Goal: Entertainment & Leisure: Browse casually

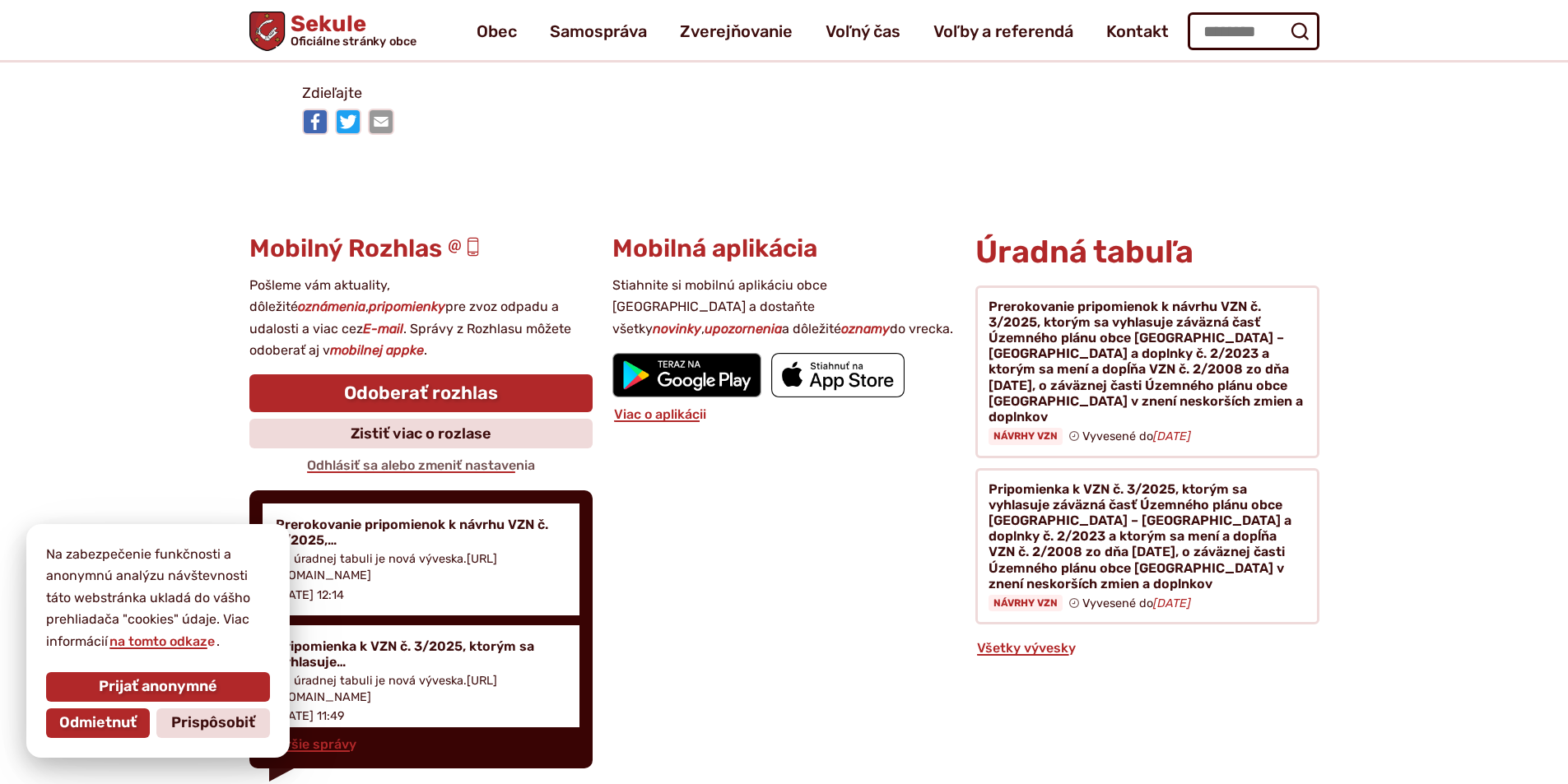
scroll to position [16190, 0]
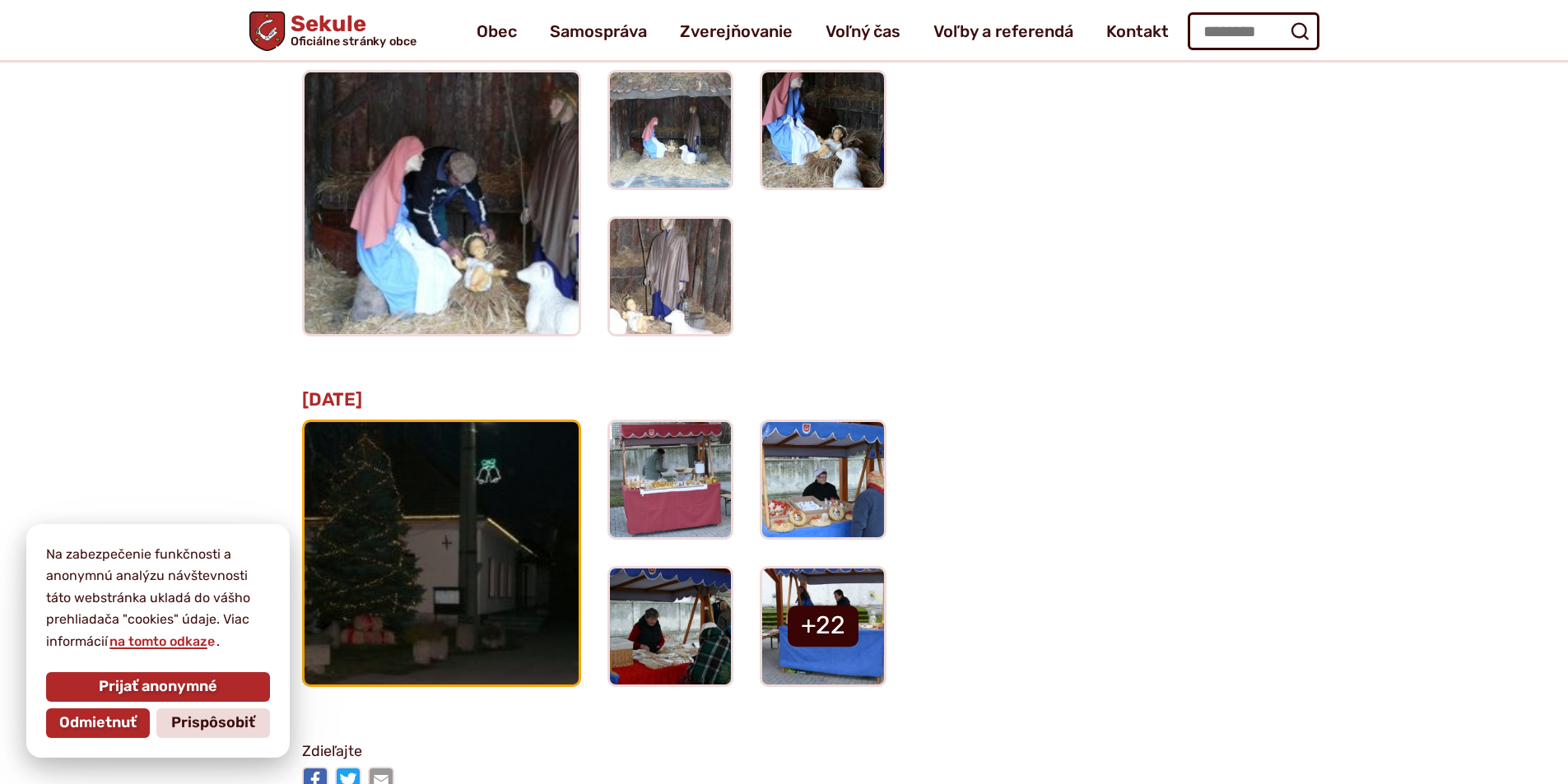
click at [481, 535] on img at bounding box center [441, 552] width 301 height 286
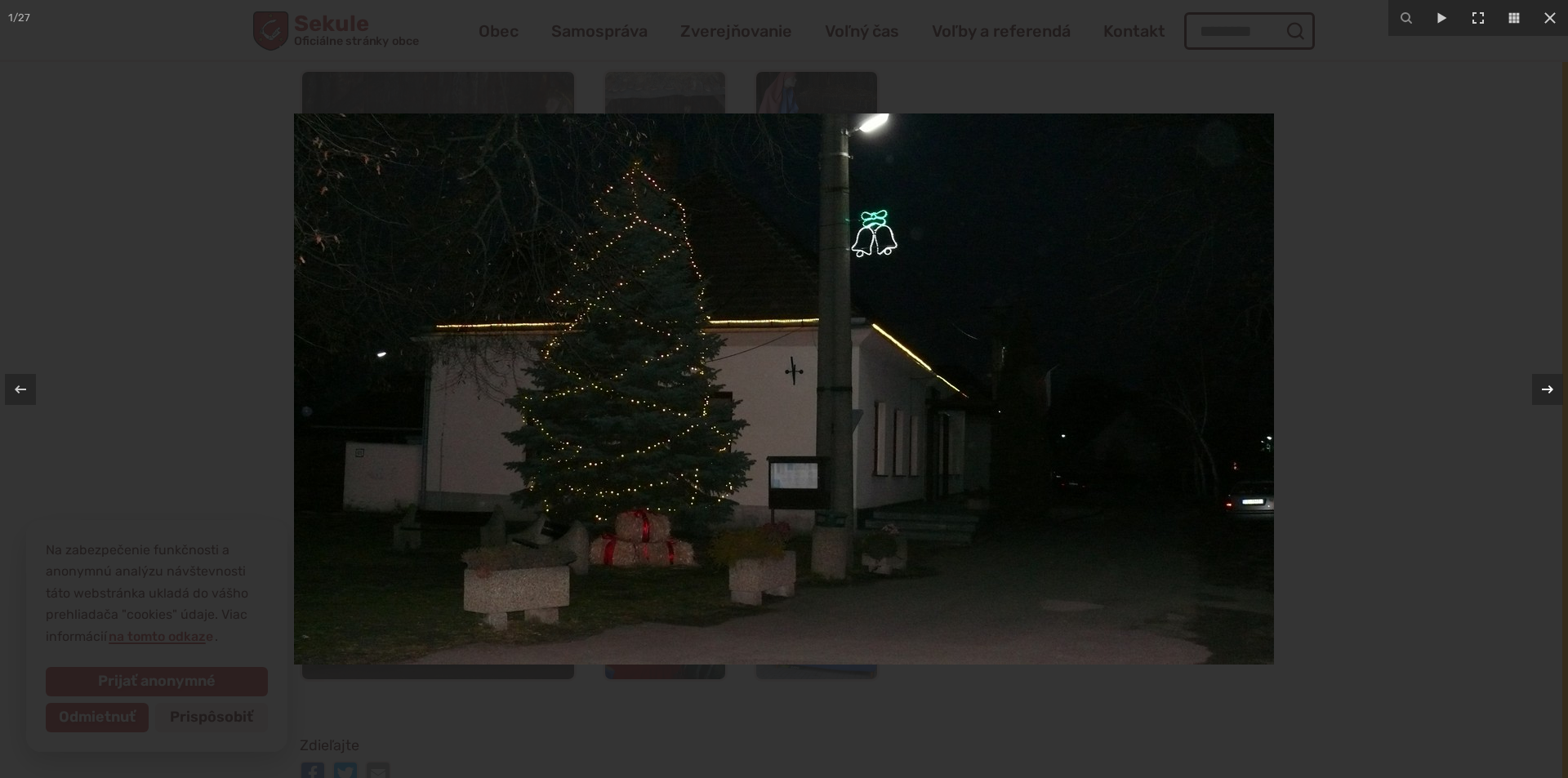
click at [1535, 394] on div "1 / 27" at bounding box center [784, 389] width 1568 height 778
click at [1535, 394] on div at bounding box center [1547, 390] width 31 height 31
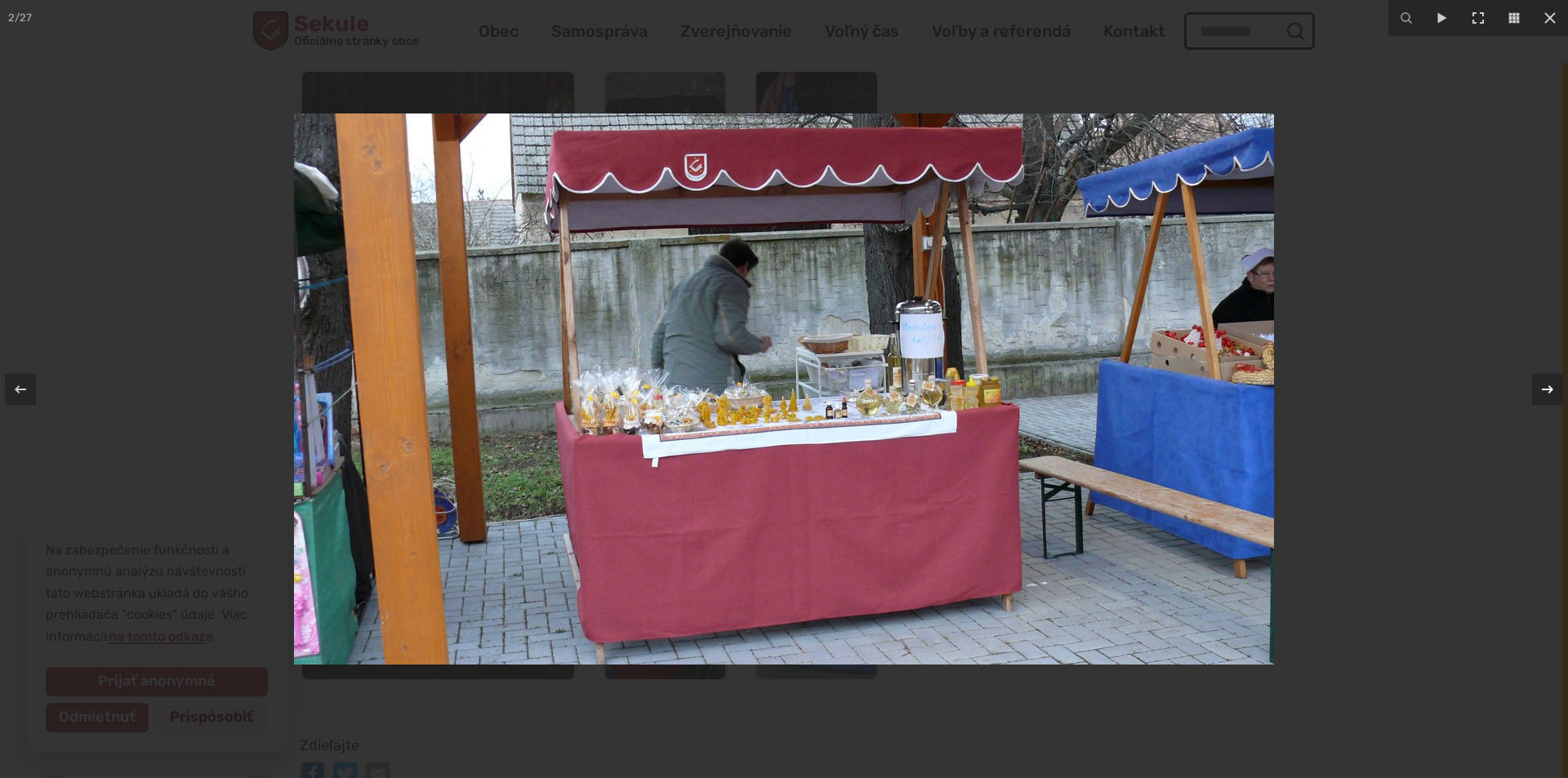
click at [1535, 394] on div at bounding box center [1547, 390] width 31 height 31
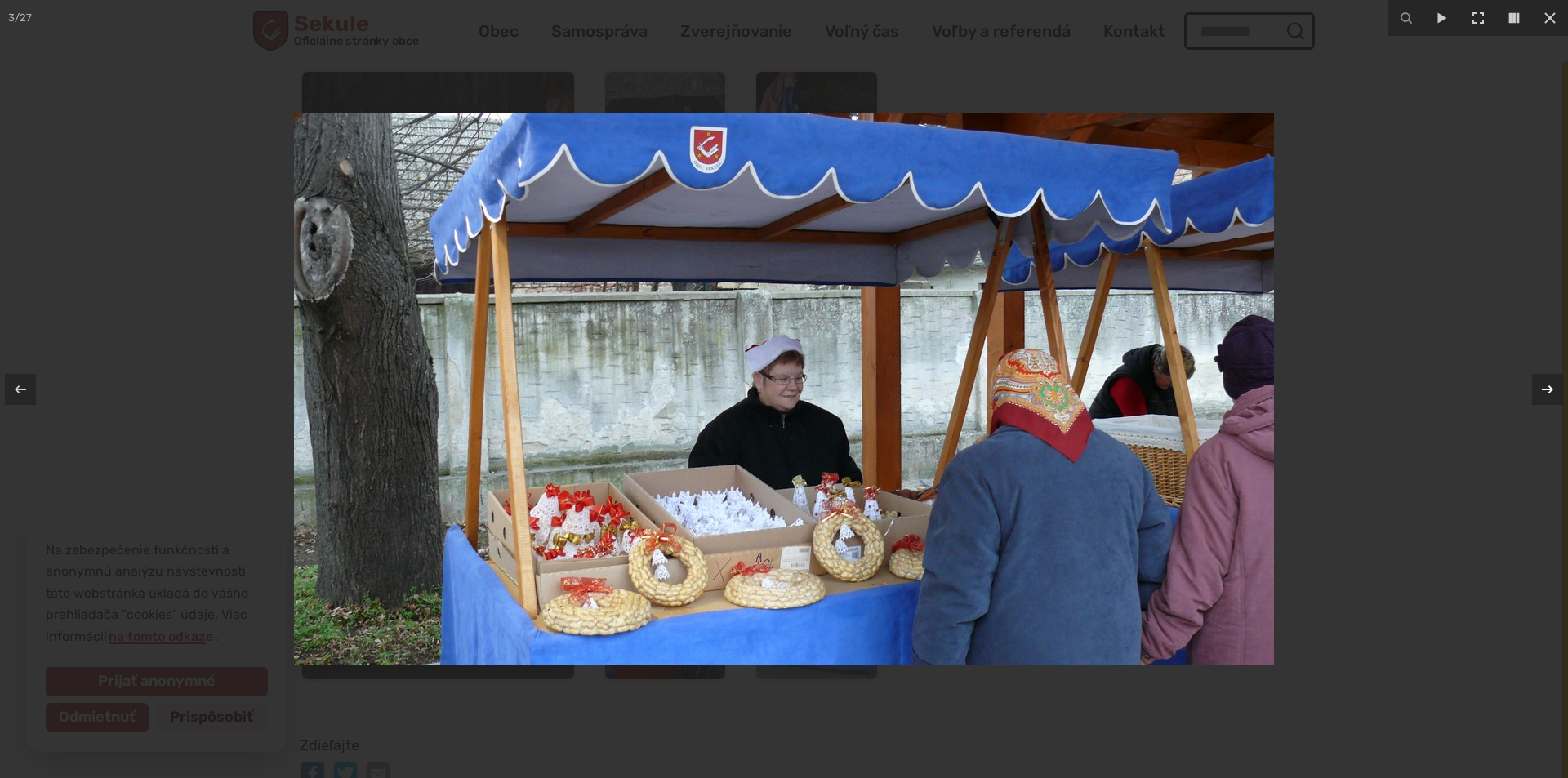
click at [1535, 394] on div at bounding box center [1547, 390] width 31 height 31
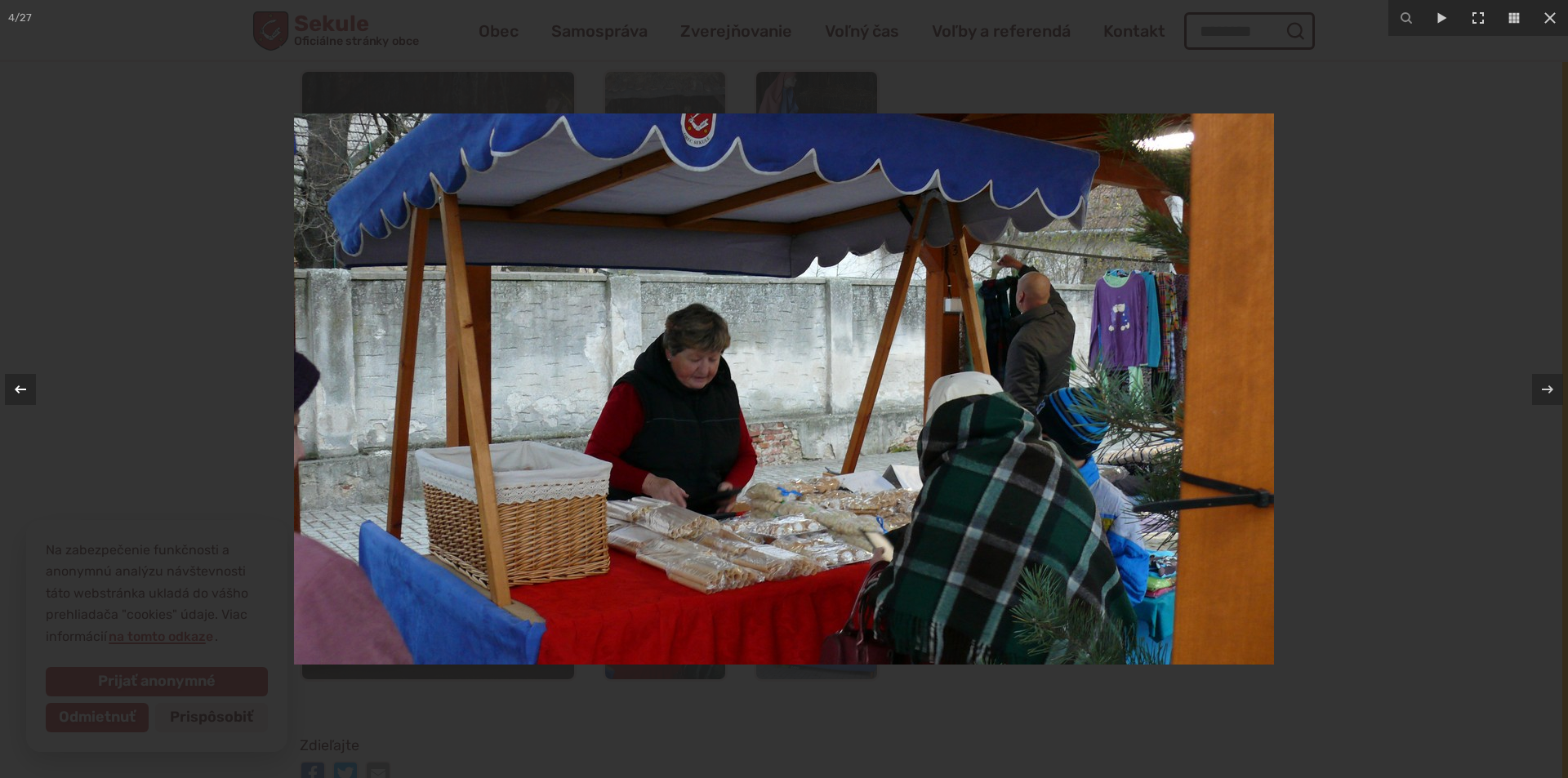
click at [21, 399] on div at bounding box center [21, 390] width 31 height 31
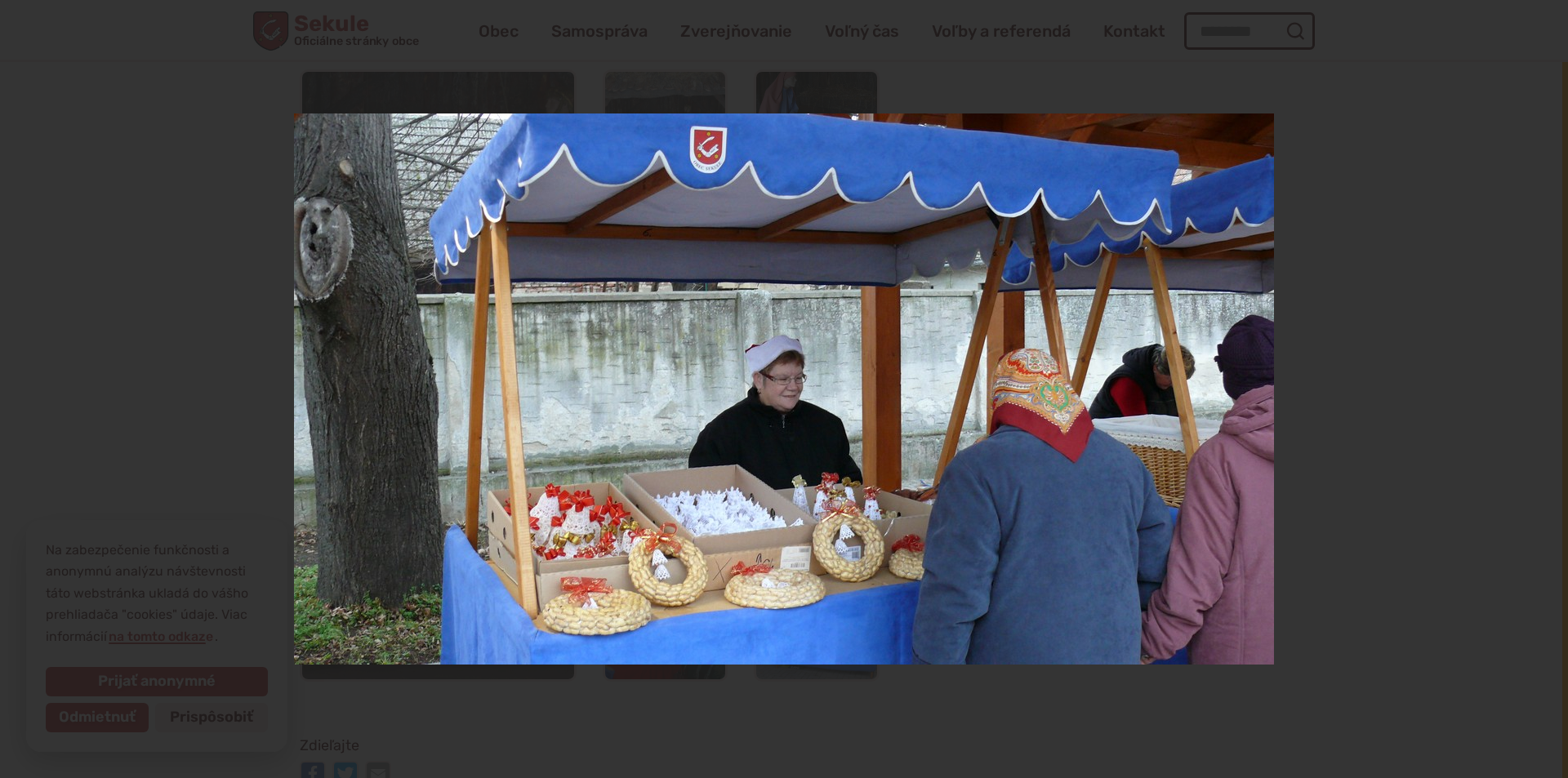
click at [1536, 388] on div "3 / 27" at bounding box center [784, 389] width 1568 height 778
click at [1536, 388] on div at bounding box center [1547, 390] width 31 height 31
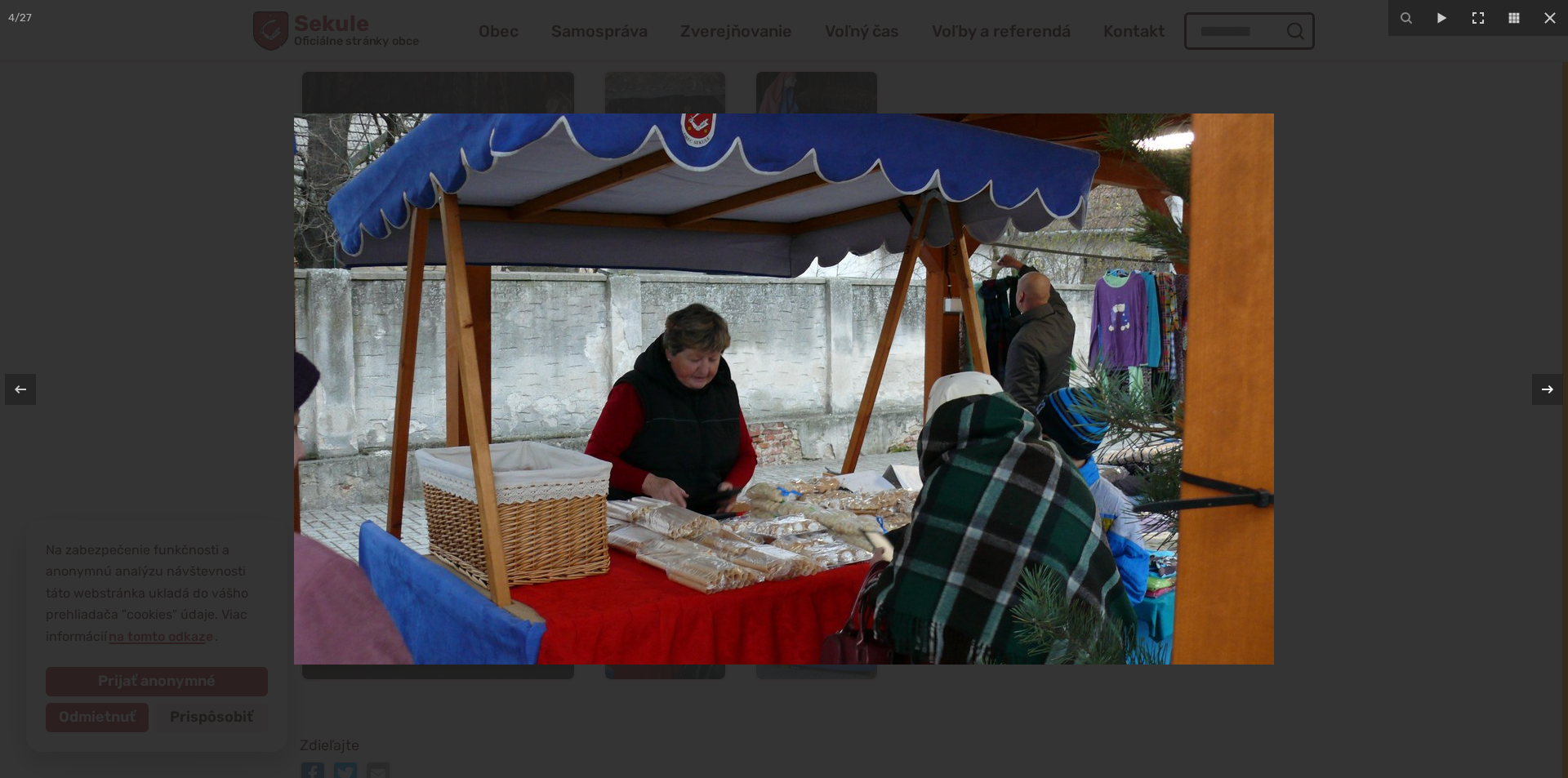
click at [1542, 388] on icon at bounding box center [1547, 389] width 20 height 20
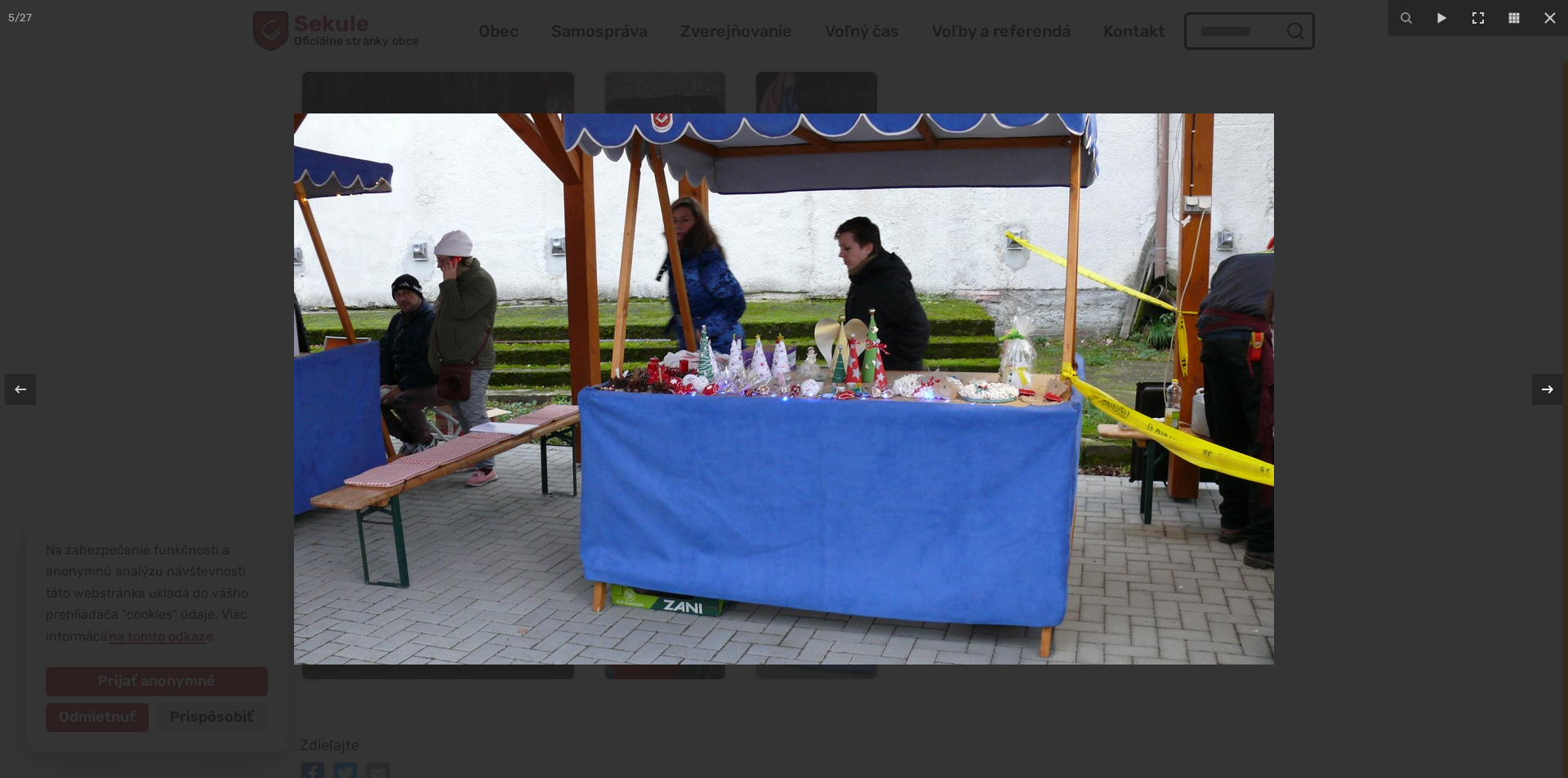
click at [1542, 388] on icon at bounding box center [1547, 389] width 20 height 20
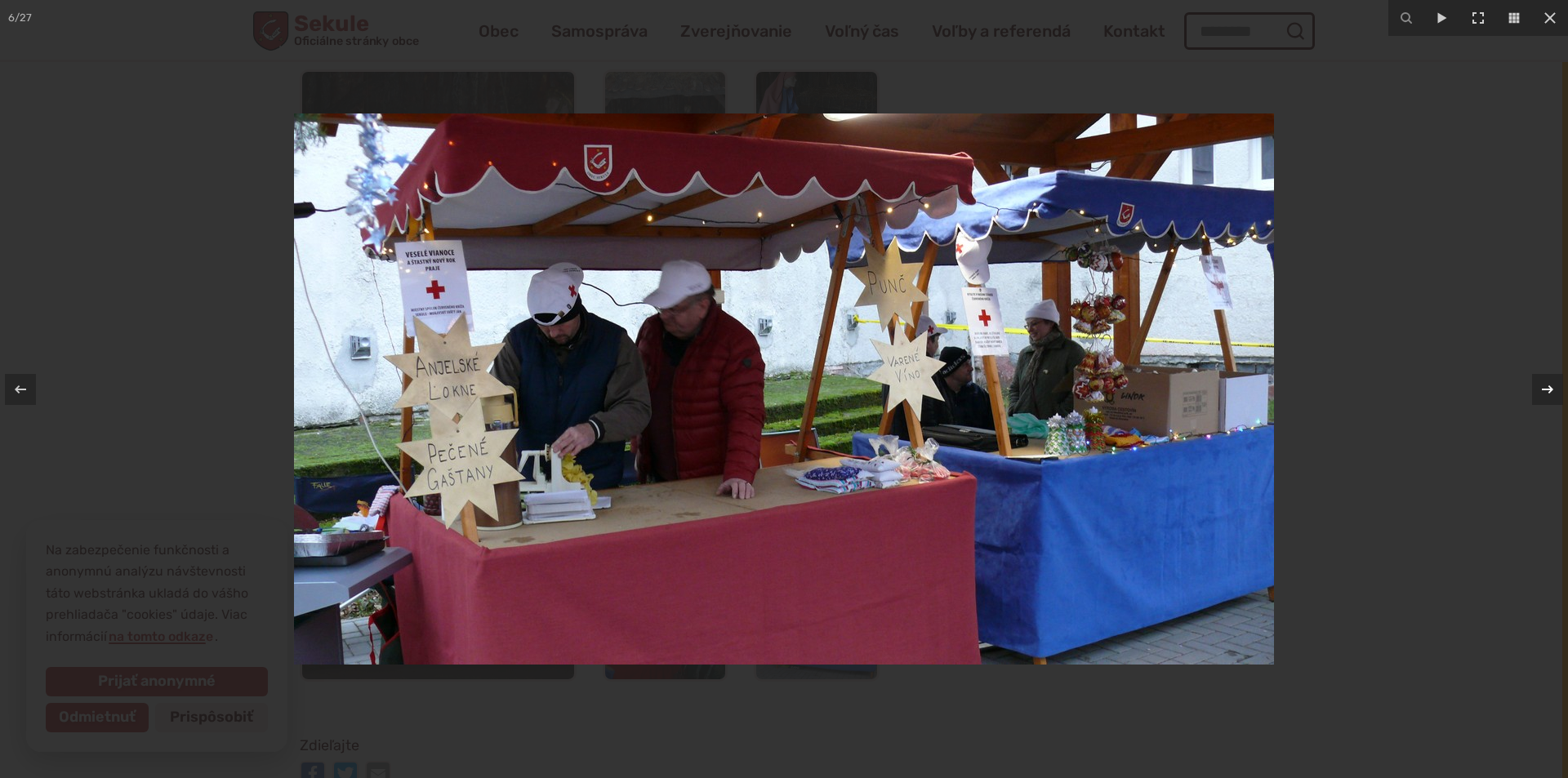
click at [1542, 388] on icon at bounding box center [1547, 389] width 20 height 20
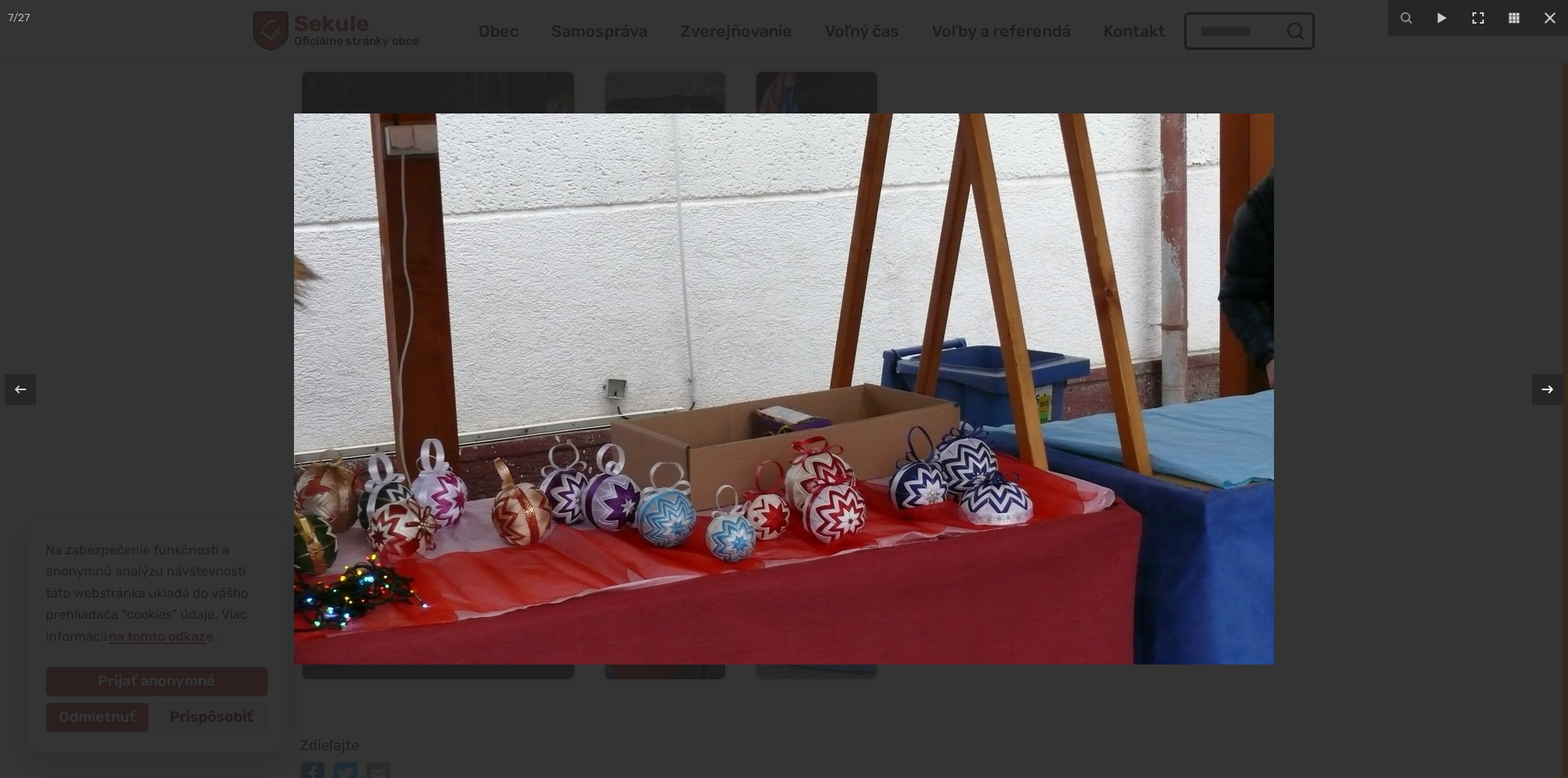
click at [1542, 388] on icon at bounding box center [1547, 389] width 20 height 20
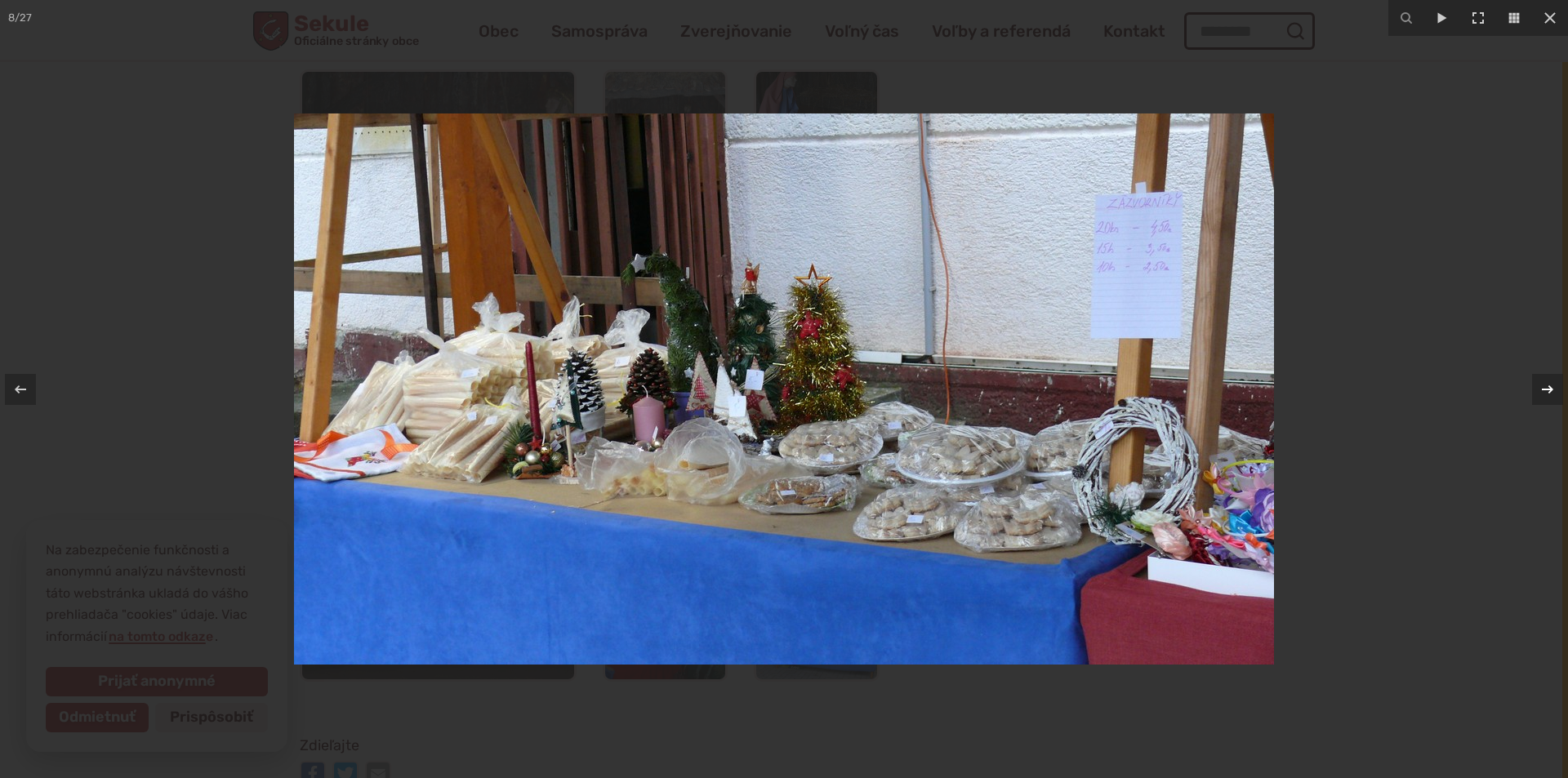
click at [1542, 388] on icon at bounding box center [1547, 389] width 20 height 20
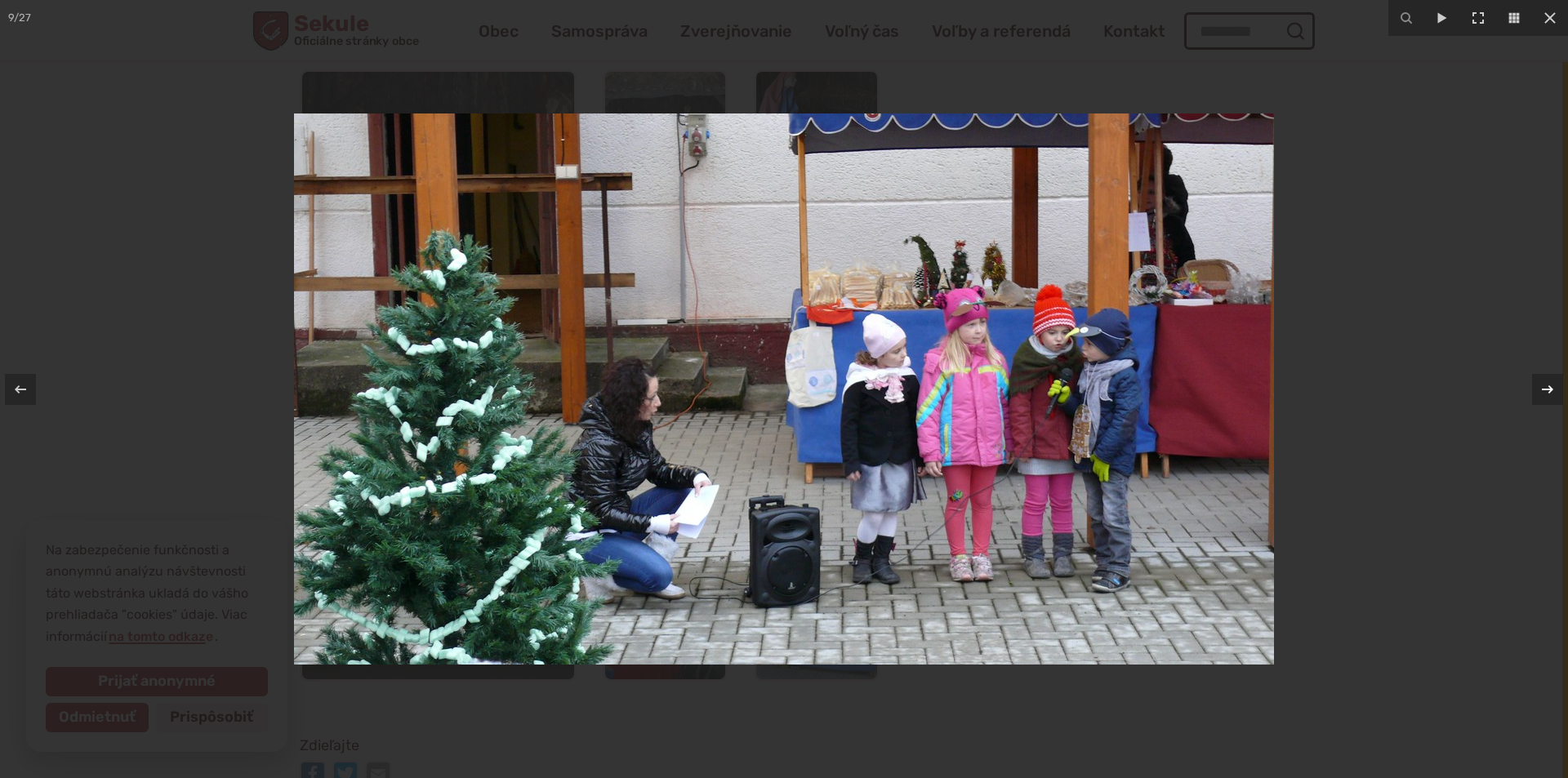
click at [1542, 388] on icon at bounding box center [1547, 389] width 20 height 20
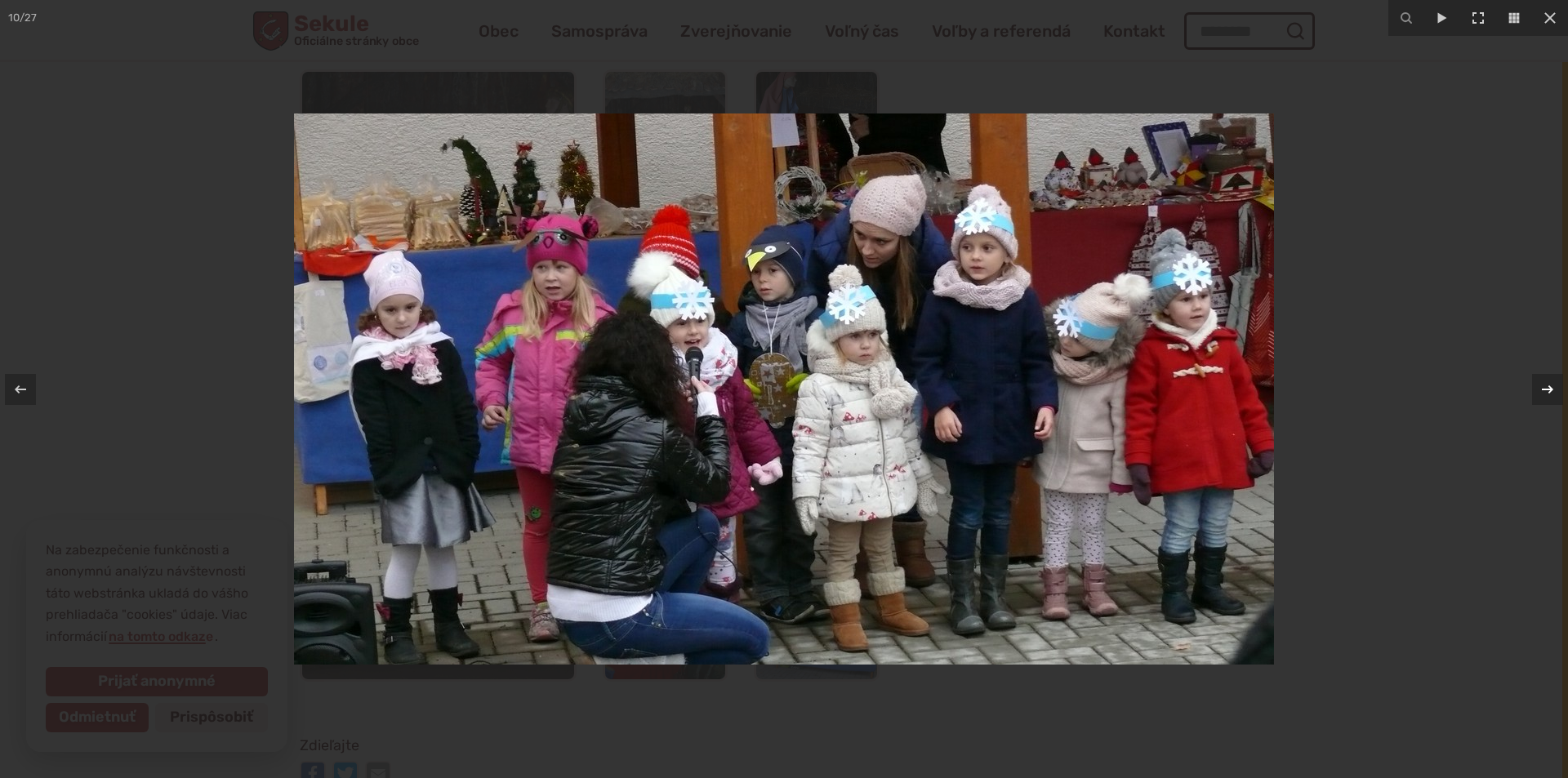
click at [1542, 388] on icon at bounding box center [1547, 389] width 20 height 20
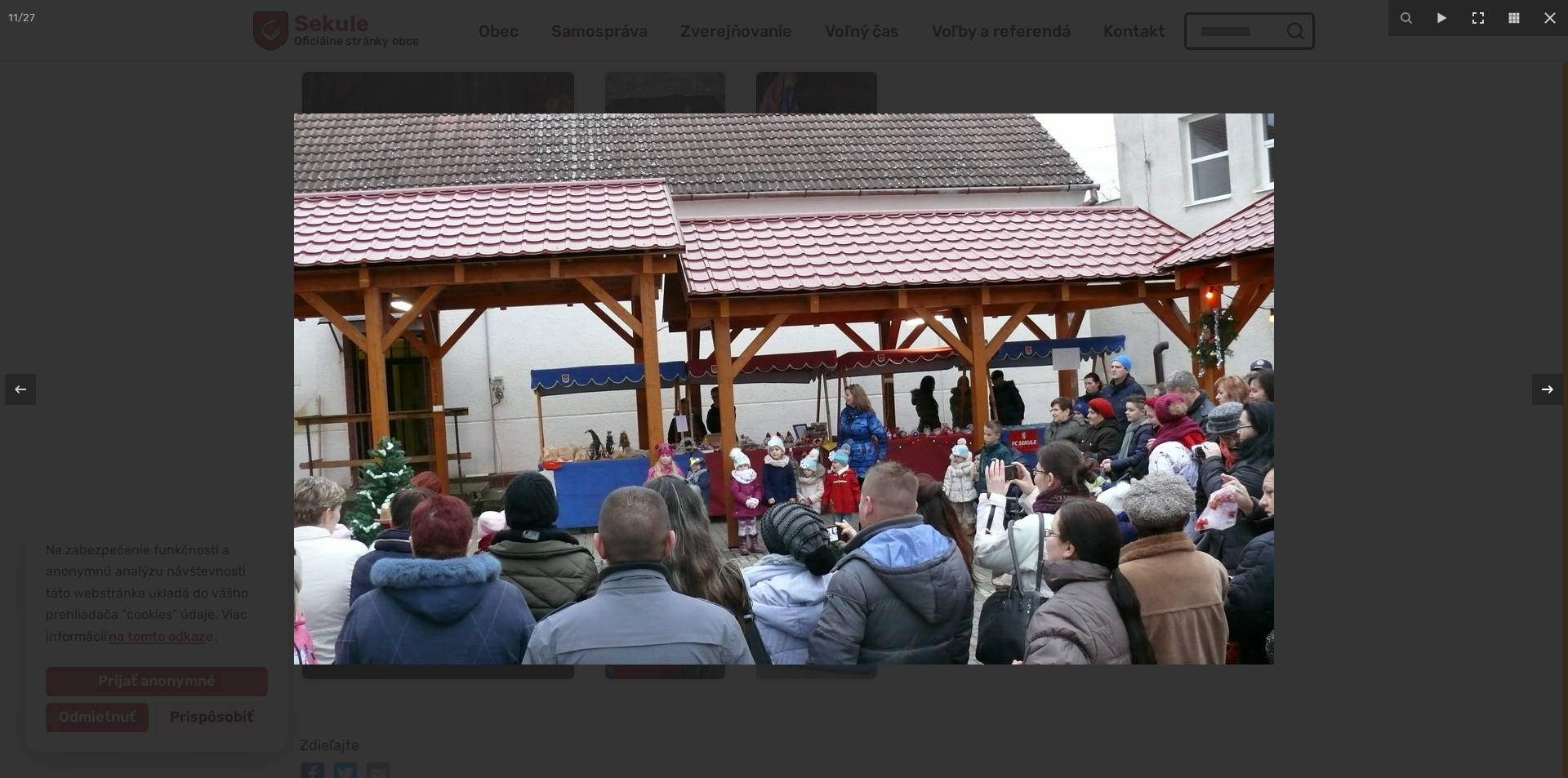
click at [1542, 388] on icon at bounding box center [1547, 389] width 20 height 20
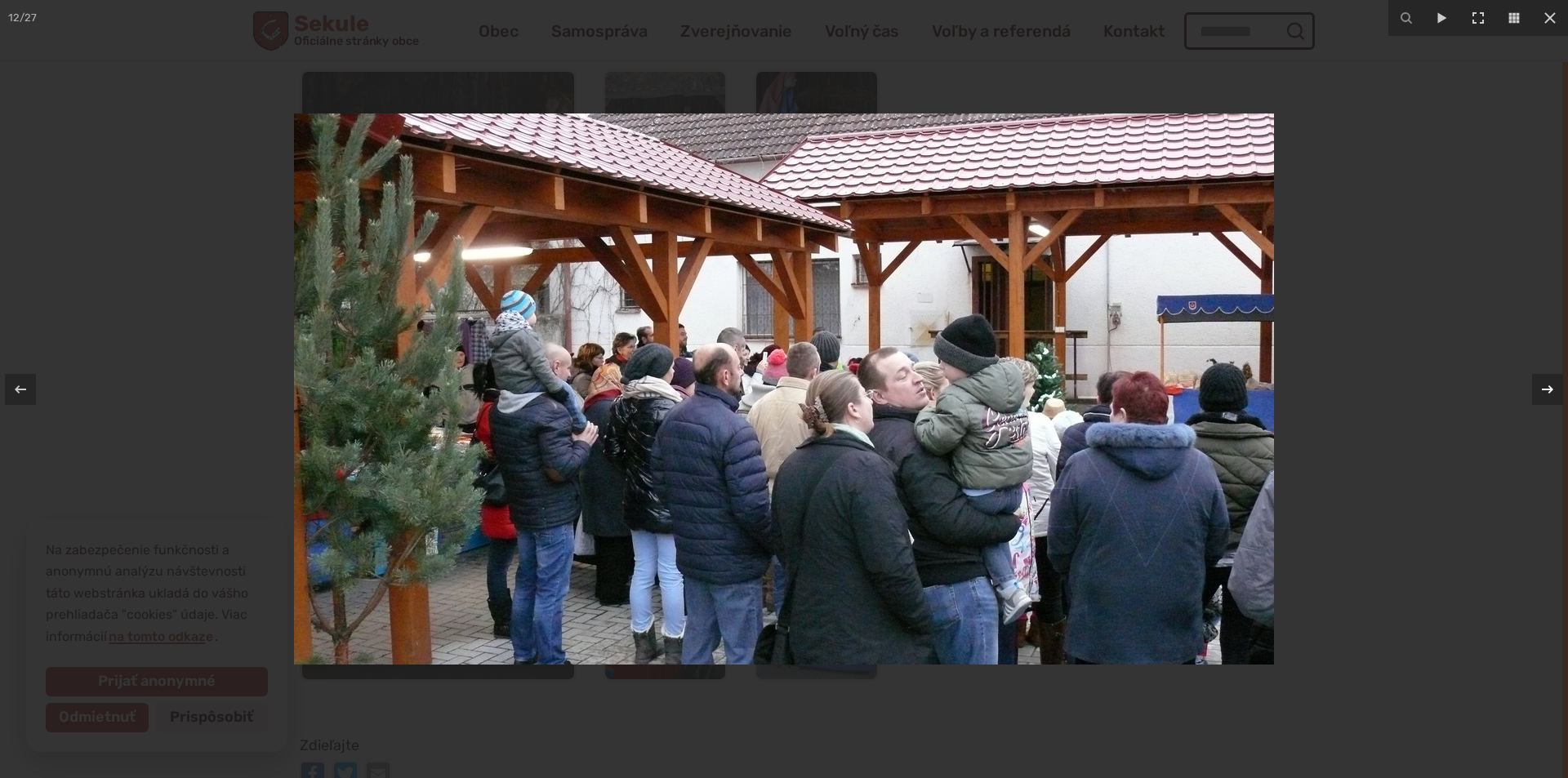
click at [1542, 388] on icon at bounding box center [1547, 389] width 20 height 20
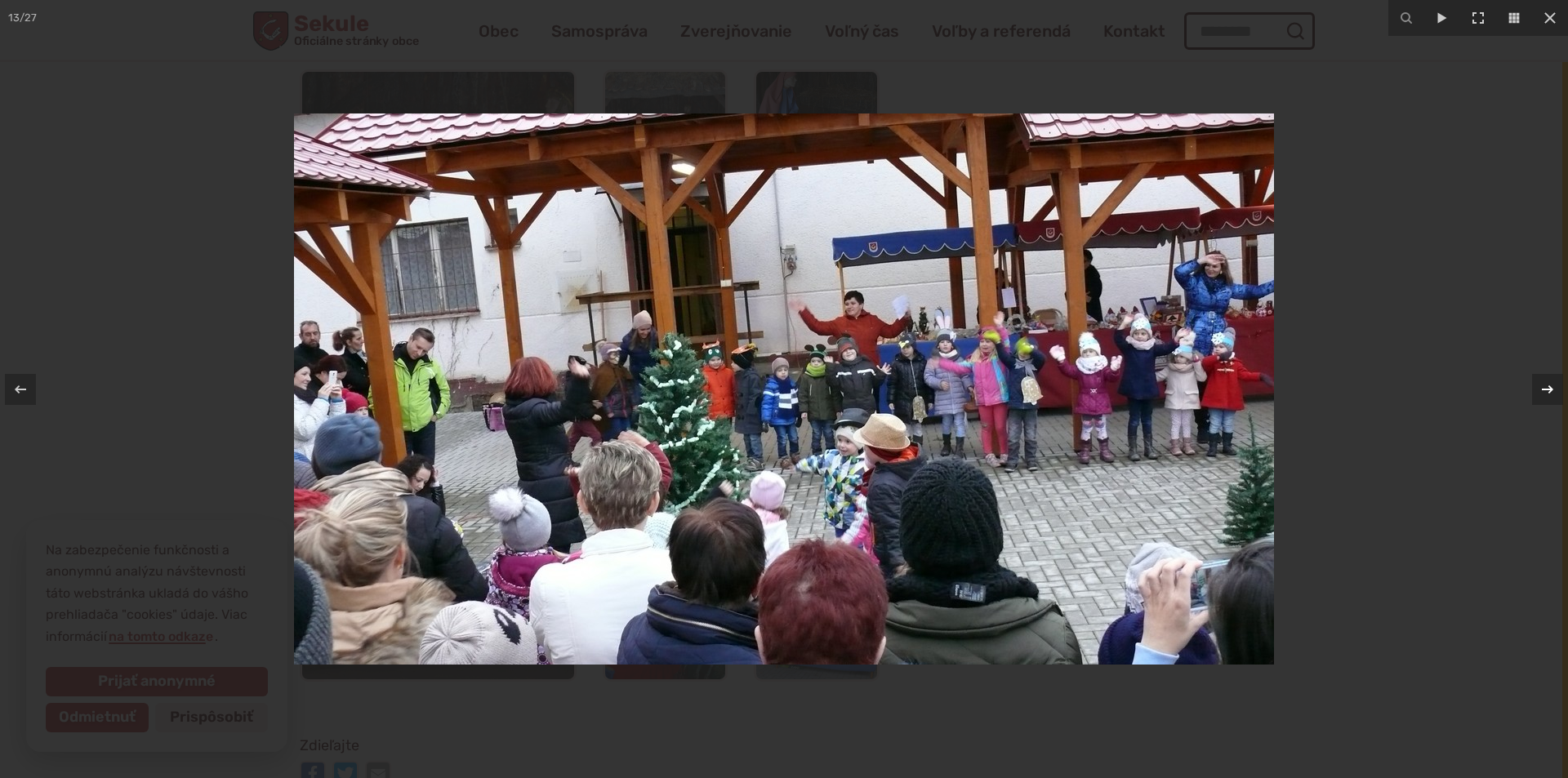
click at [1542, 388] on icon at bounding box center [1547, 389] width 20 height 20
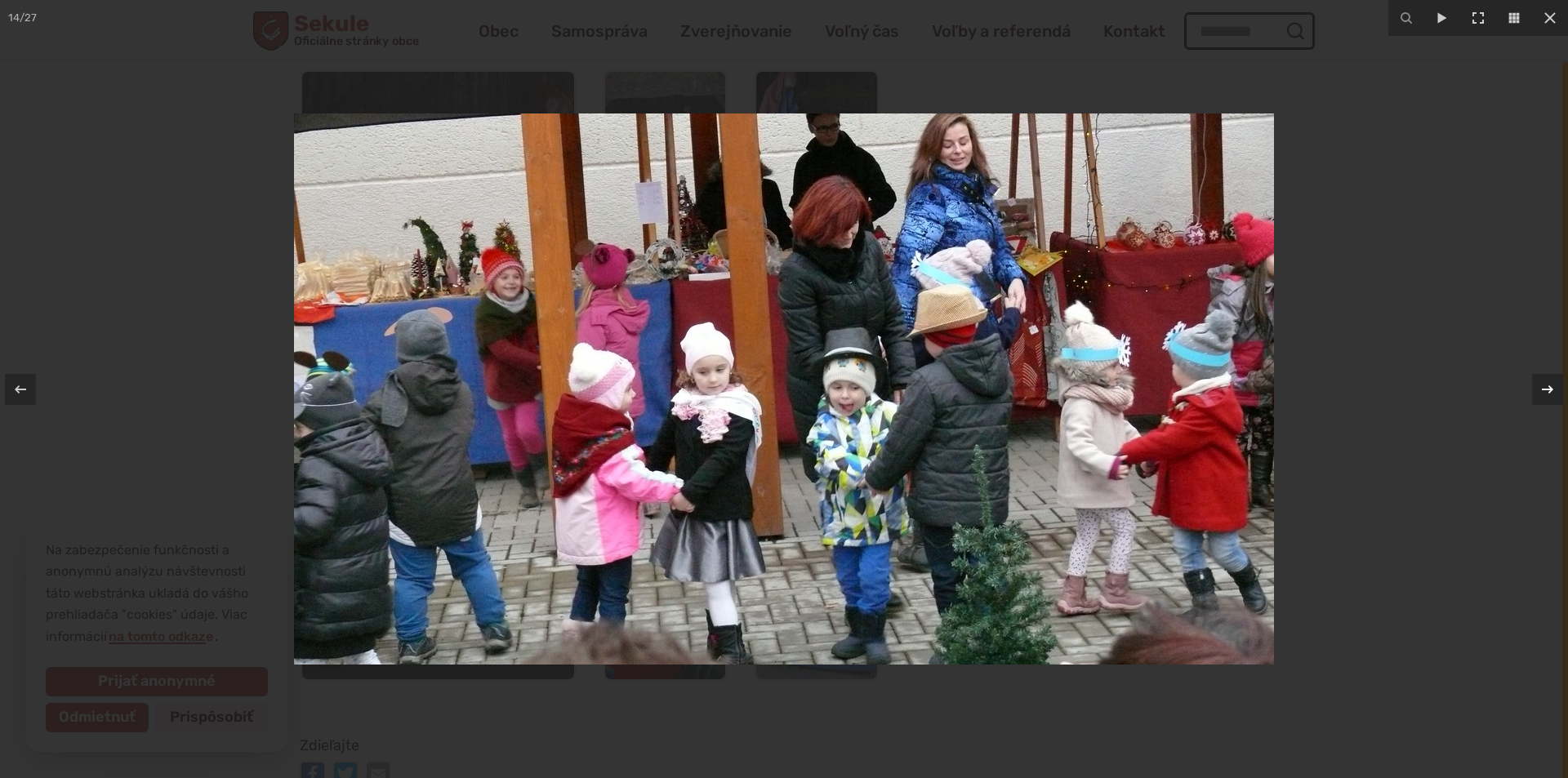
click at [1542, 388] on icon at bounding box center [1547, 389] width 20 height 20
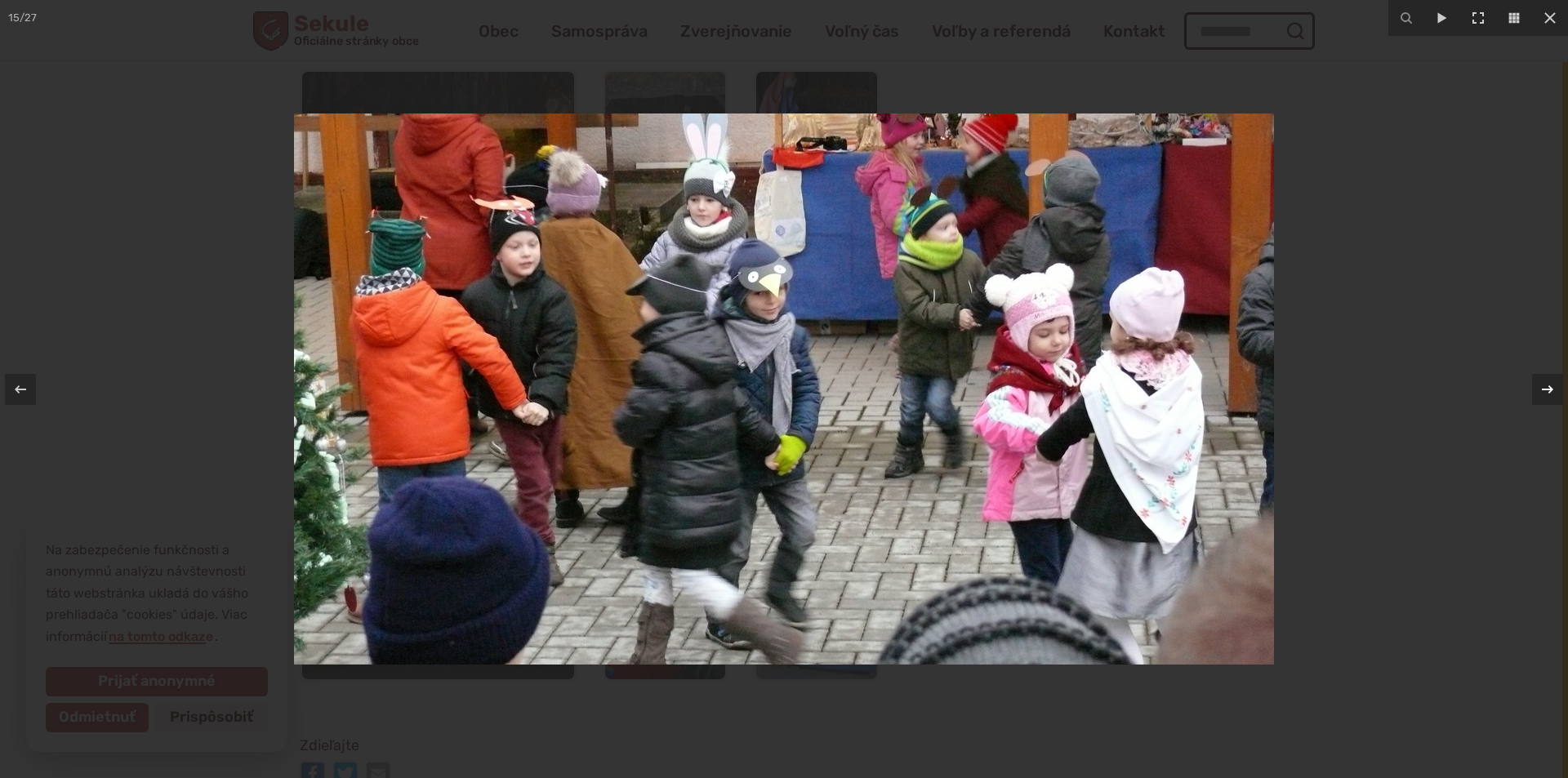
click at [1542, 388] on icon at bounding box center [1547, 389] width 20 height 20
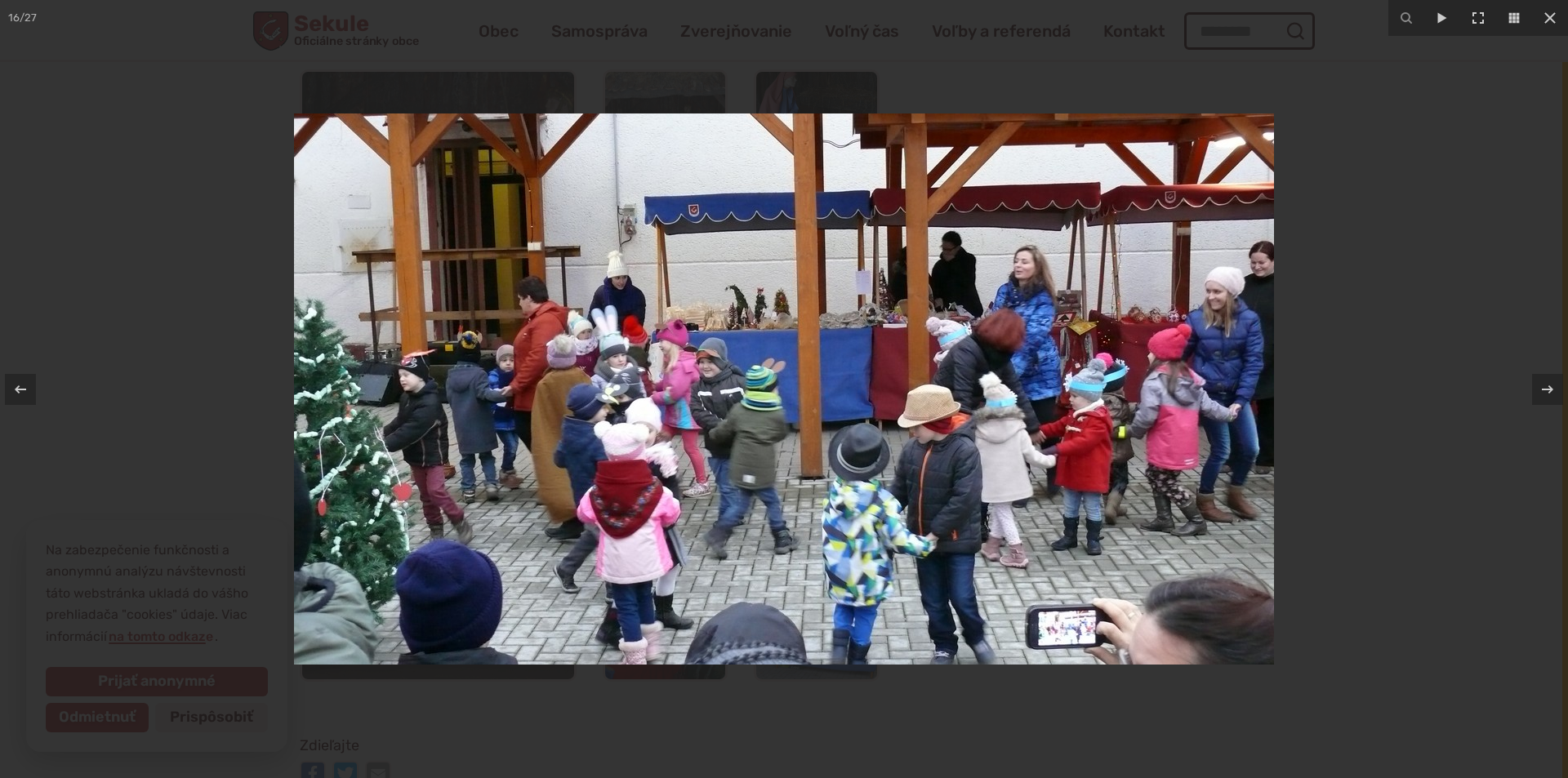
click at [1443, 280] on div at bounding box center [784, 389] width 1568 height 778
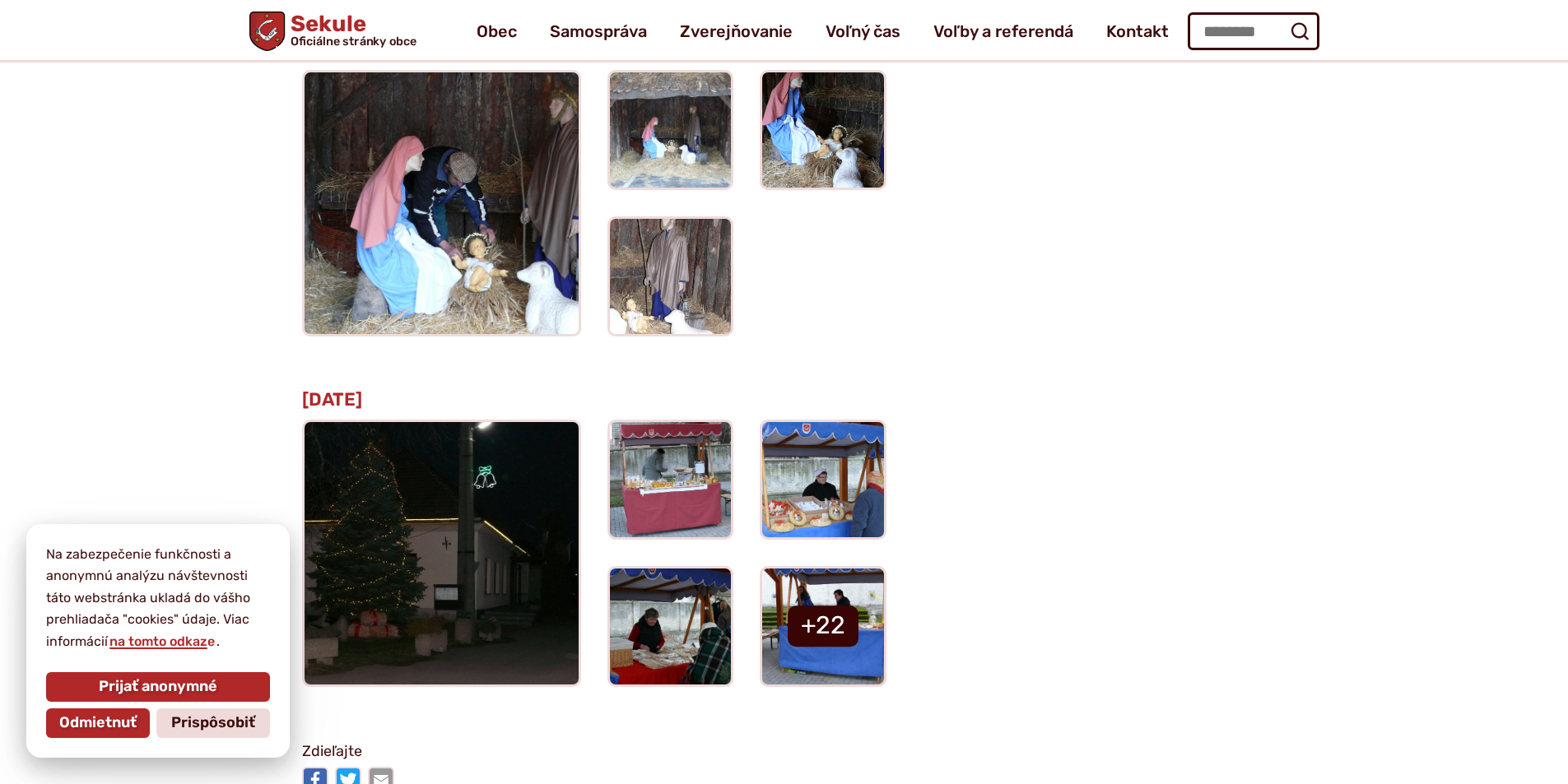
scroll to position [15862, 0]
